Goal: Transaction & Acquisition: Purchase product/service

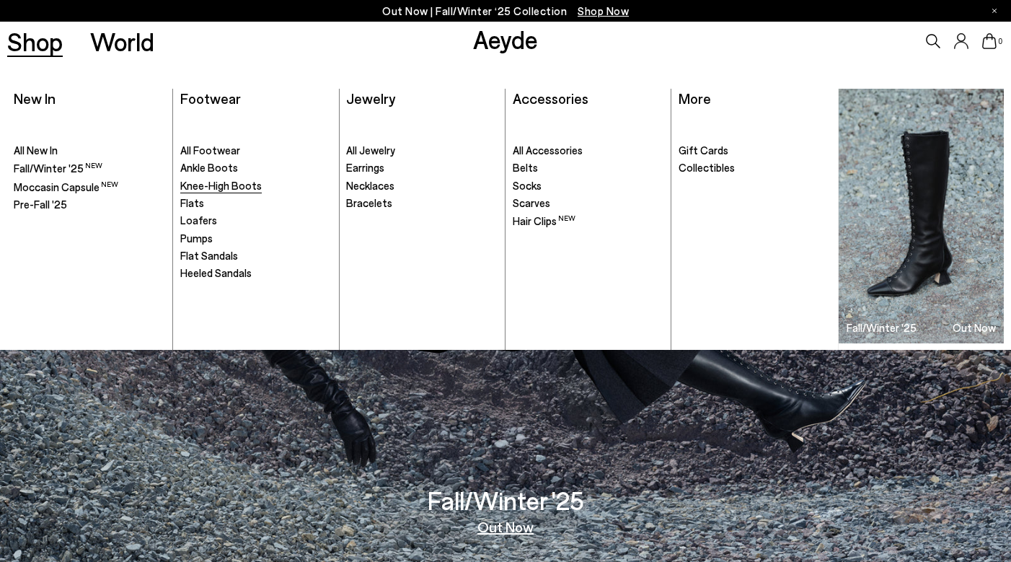
click at [232, 185] on span "Knee-High Boots" at bounding box center [221, 185] width 82 height 13
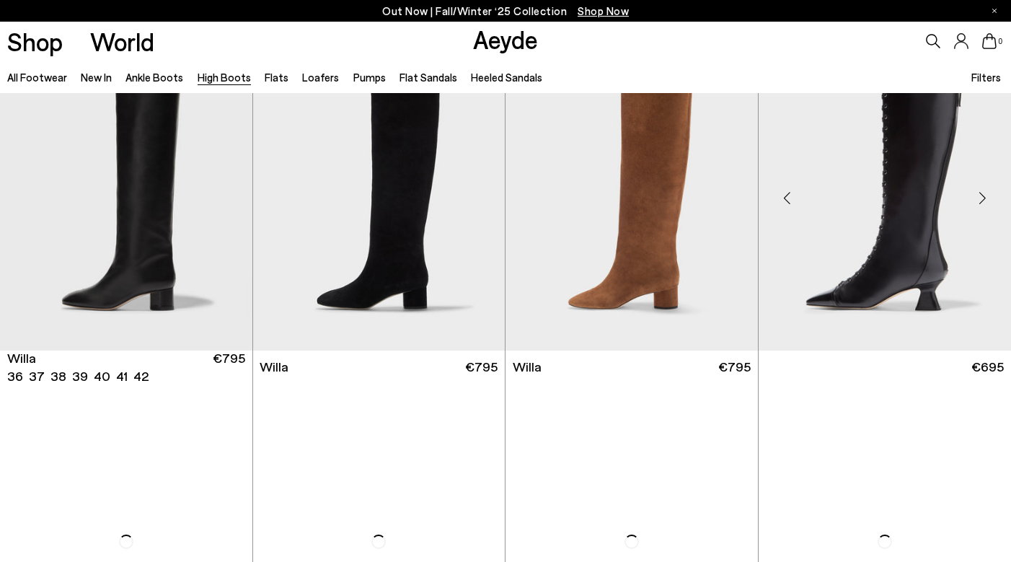
scroll to position [410, 0]
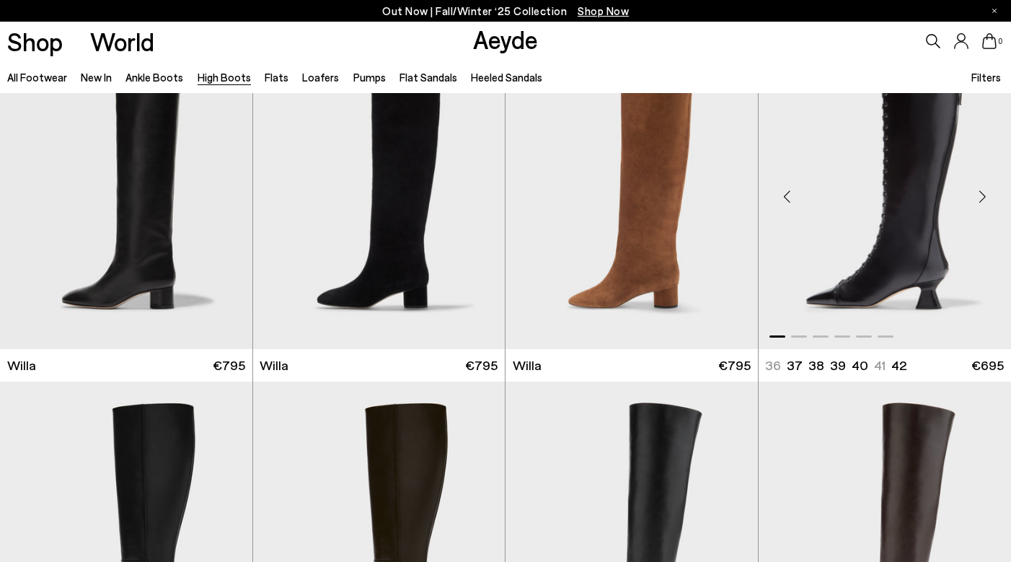
click at [931, 196] on img "1 / 6" at bounding box center [885, 190] width 253 height 317
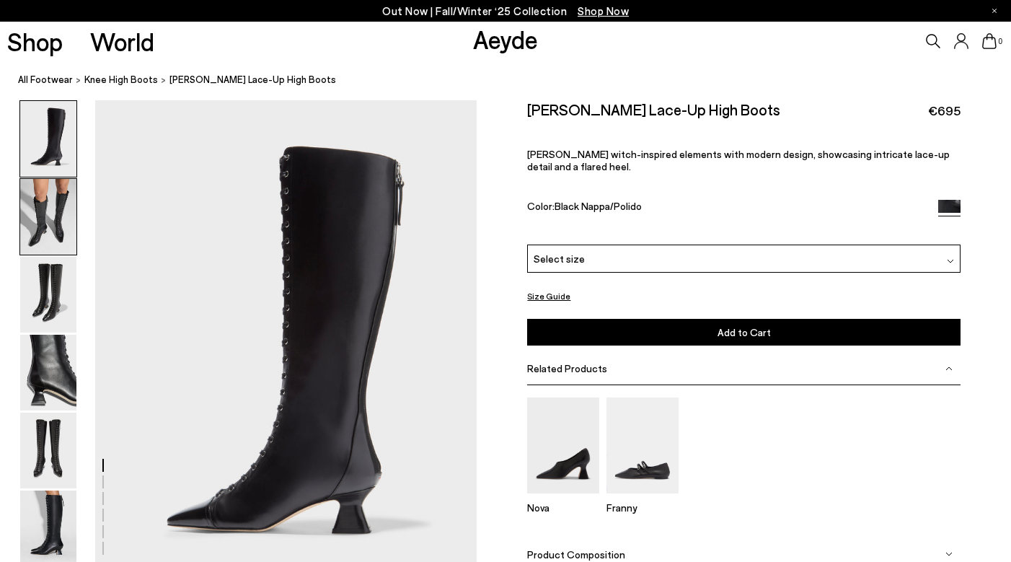
click at [45, 235] on img at bounding box center [48, 217] width 56 height 76
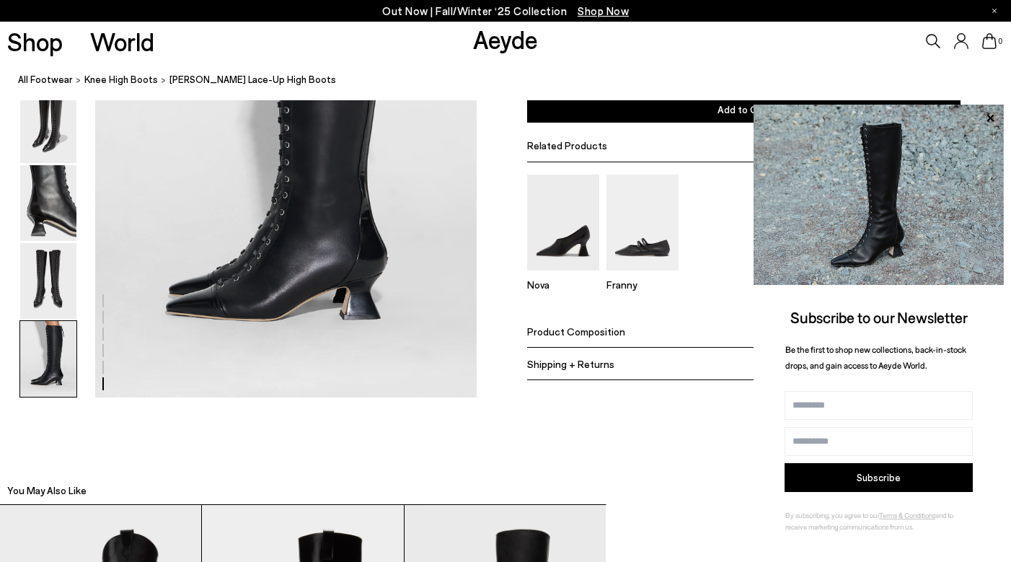
scroll to position [2638, 0]
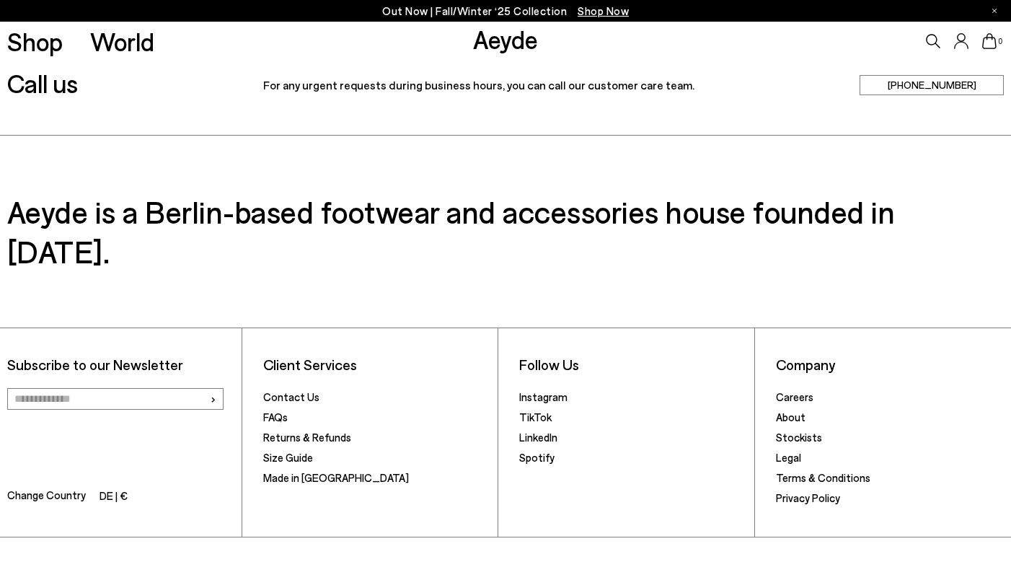
scroll to position [427, 0]
